Goal: Navigation & Orientation: Find specific page/section

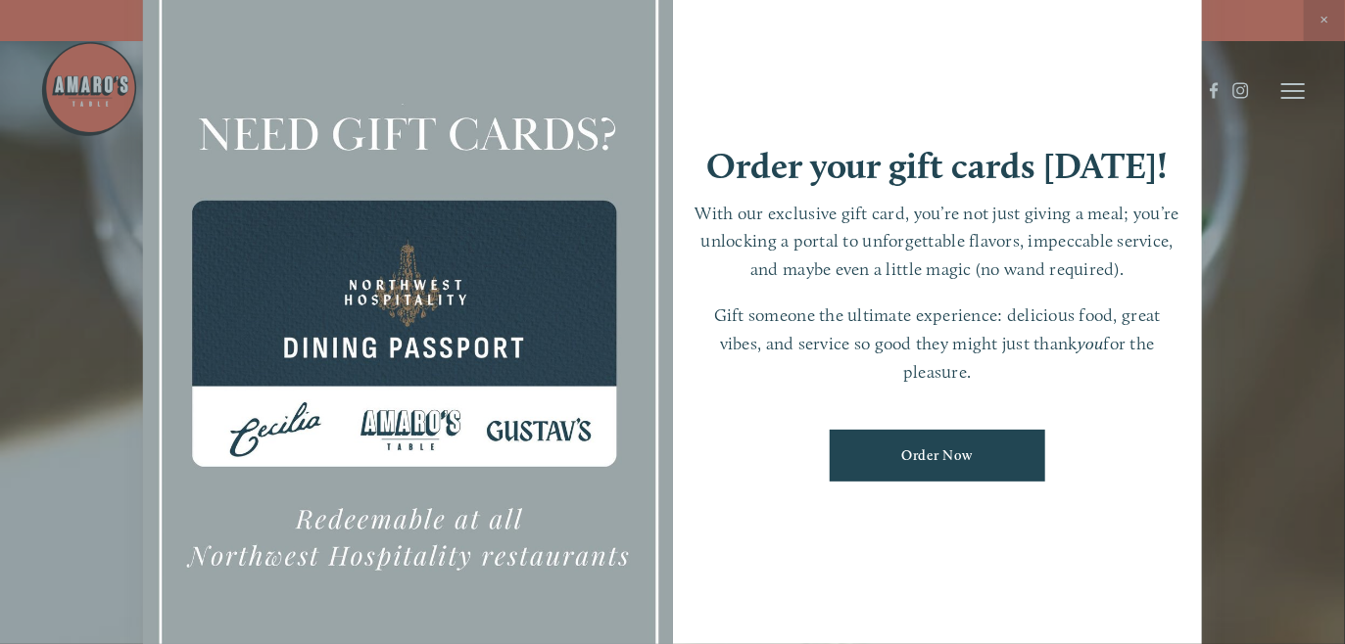
click at [1321, 18] on div at bounding box center [672, 322] width 1345 height 644
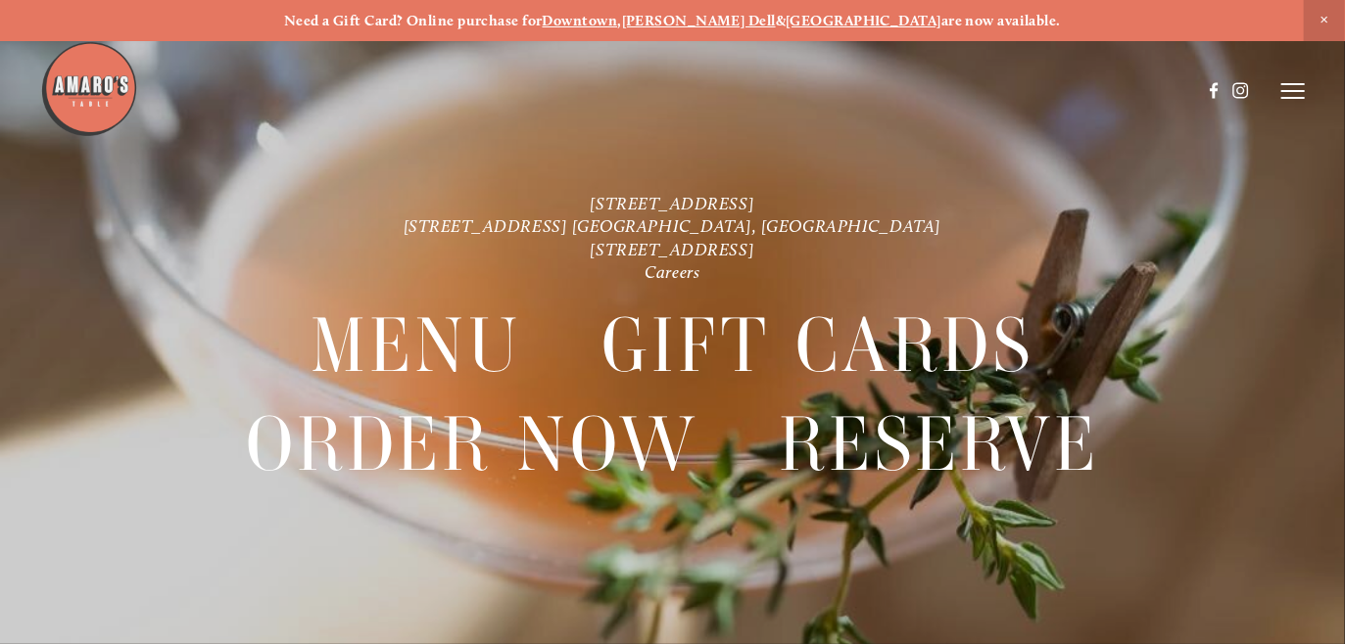
click at [1292, 89] on icon at bounding box center [1293, 91] width 24 height 18
click at [936, 85] on span "Menu" at bounding box center [948, 90] width 36 height 17
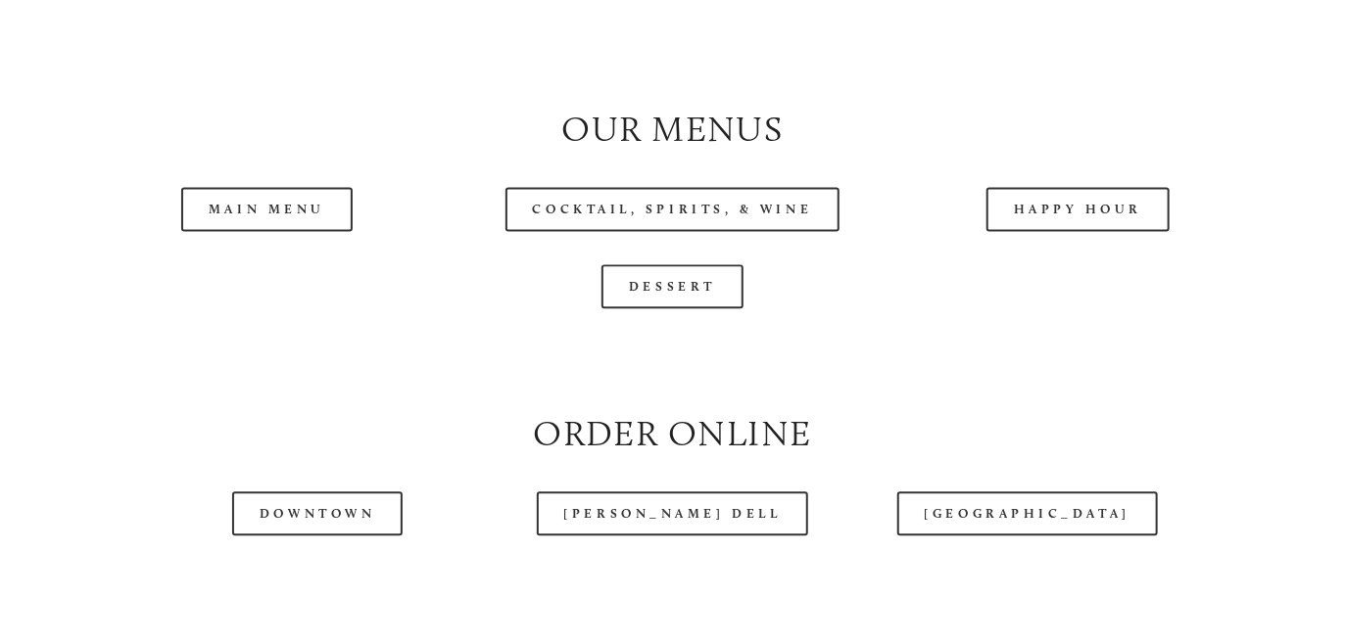
scroll to position [1958, 0]
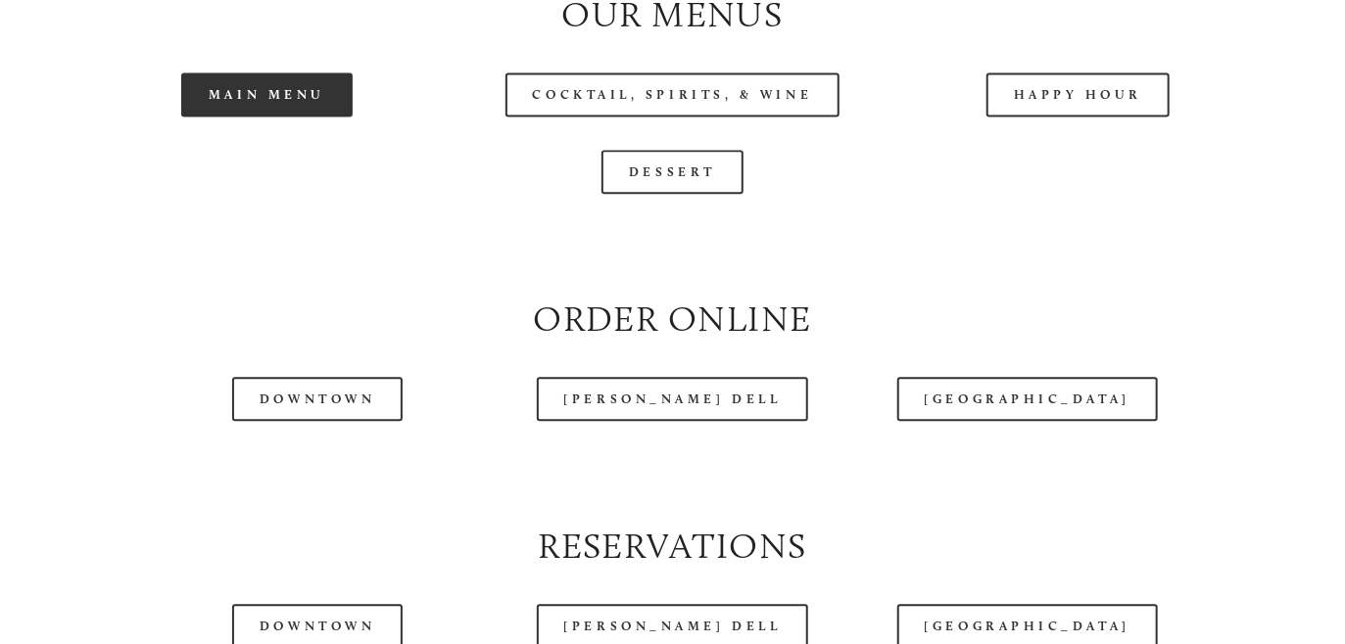
click at [231, 117] on link "Main Menu" at bounding box center [266, 94] width 171 height 44
